Goal: Task Accomplishment & Management: Manage account settings

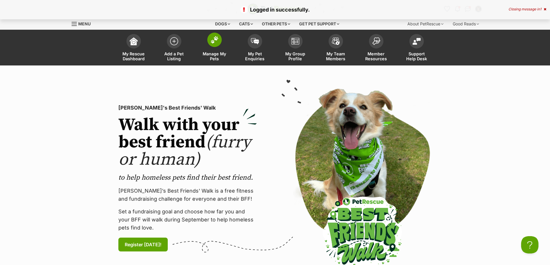
click at [220, 43] on span at bounding box center [214, 40] width 14 height 14
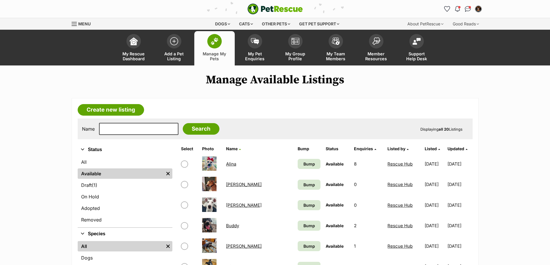
scroll to position [202, 0]
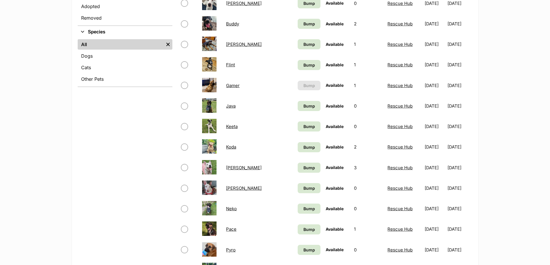
click at [233, 126] on link "Keeta" at bounding box center [232, 126] width 12 height 5
